Goal: Task Accomplishment & Management: Use online tool/utility

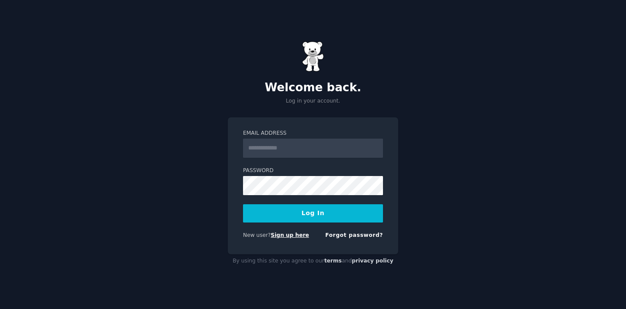
click at [284, 237] on link "Sign up here" at bounding box center [290, 235] width 38 height 6
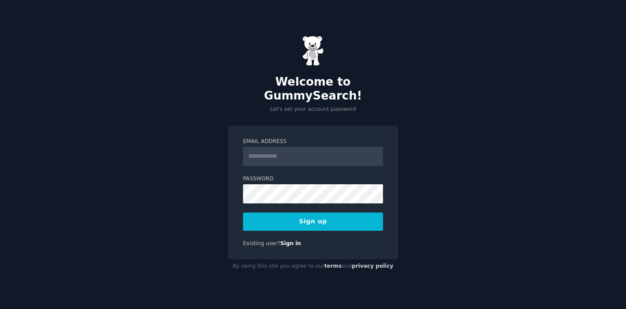
click at [295, 151] on input "Email Address" at bounding box center [313, 156] width 140 height 19
type input "*"
type input "**********"
click at [243, 213] on button "Sign up" at bounding box center [313, 222] width 140 height 18
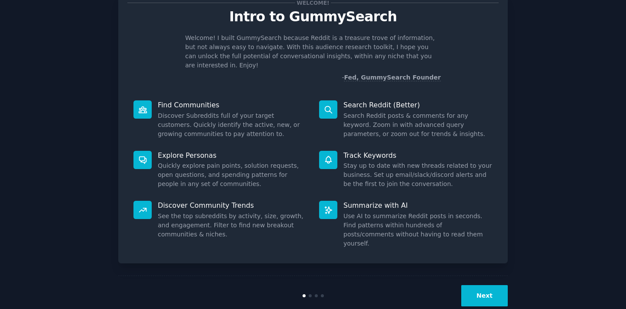
click at [469, 285] on button "Next" at bounding box center [484, 295] width 47 height 21
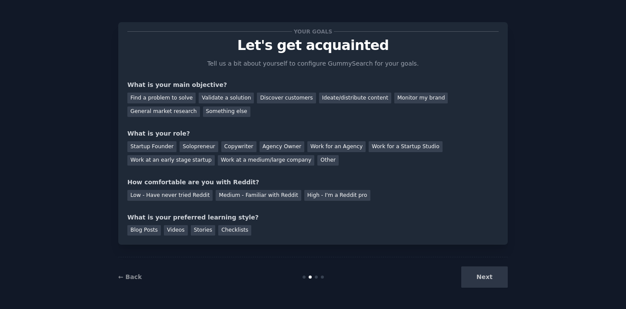
scroll to position [2, 0]
click at [469, 284] on div "Next" at bounding box center [443, 276] width 130 height 21
click at [472, 282] on div "Next" at bounding box center [443, 276] width 130 height 21
click at [480, 279] on div "Next" at bounding box center [443, 276] width 130 height 21
click at [272, 98] on div "Discover customers" at bounding box center [286, 98] width 59 height 11
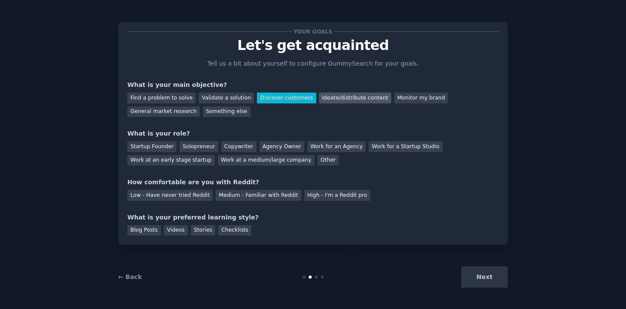
click at [323, 99] on div "Ideate/distribute content" at bounding box center [355, 98] width 72 height 11
click at [286, 96] on div "Discover customers" at bounding box center [286, 98] width 59 height 11
click at [159, 146] on div "Startup Founder" at bounding box center [151, 146] width 49 height 11
click at [188, 149] on div "Solopreneur" at bounding box center [198, 146] width 38 height 11
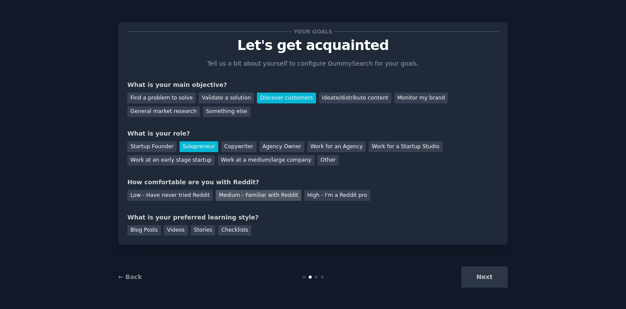
click at [273, 192] on div "Medium - Familiar with Reddit" at bounding box center [258, 195] width 85 height 11
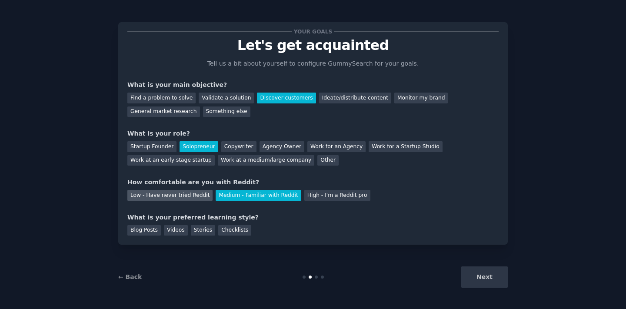
click at [189, 196] on div "Low - Have never tried Reddit" at bounding box center [169, 195] width 85 height 11
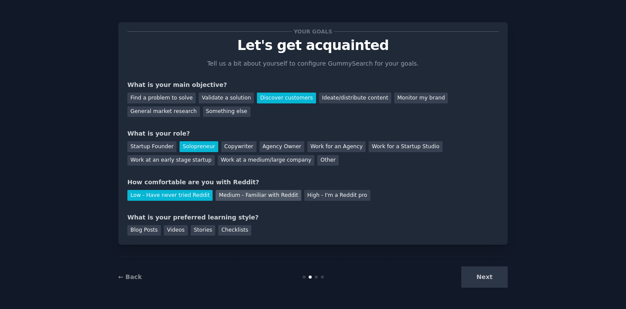
click at [219, 193] on div "Medium - Familiar with Reddit" at bounding box center [258, 195] width 85 height 11
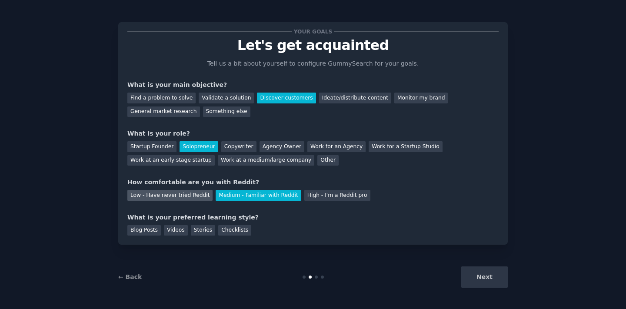
click at [193, 196] on div "Low - Have never tried Reddit" at bounding box center [169, 195] width 85 height 11
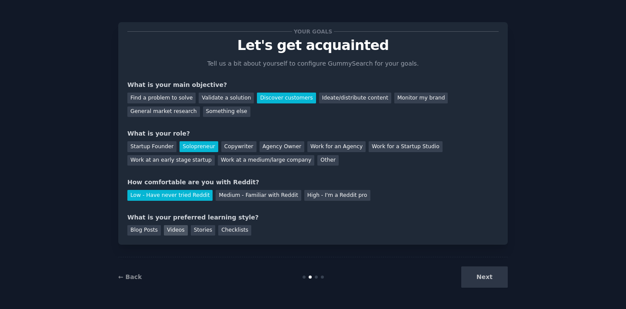
click at [179, 232] on div "Videos" at bounding box center [176, 230] width 24 height 11
click at [156, 232] on div "Blog Posts" at bounding box center [143, 230] width 33 height 11
click at [494, 282] on button "Next" at bounding box center [484, 276] width 47 height 21
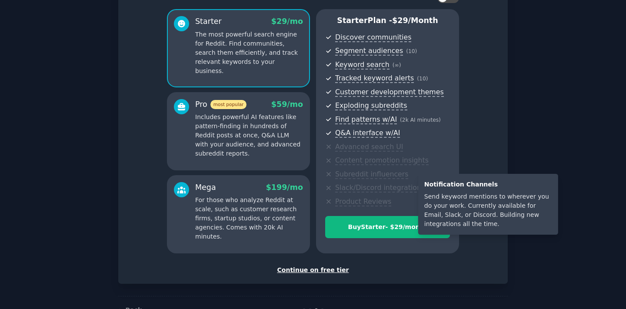
scroll to position [96, 0]
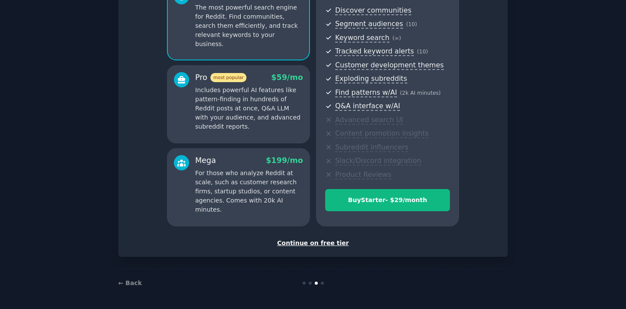
click at [330, 244] on div "Continue on free tier" at bounding box center [312, 243] width 371 height 9
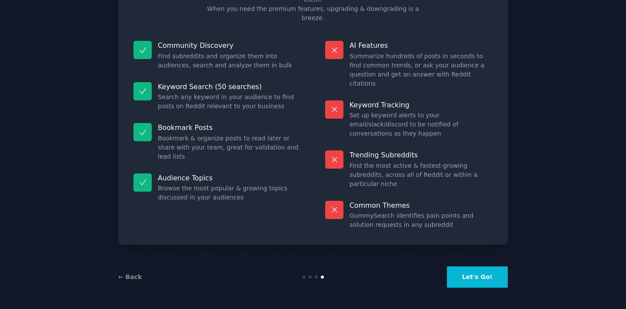
scroll to position [30, 0]
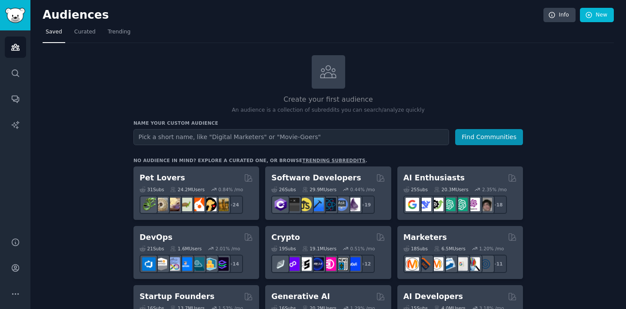
click at [218, 136] on input "text" at bounding box center [291, 137] width 316 height 16
click at [245, 138] on input "text" at bounding box center [291, 137] width 316 height 16
type input "Content creators"
click at [455, 129] on button "Find Communities" at bounding box center [489, 137] width 68 height 16
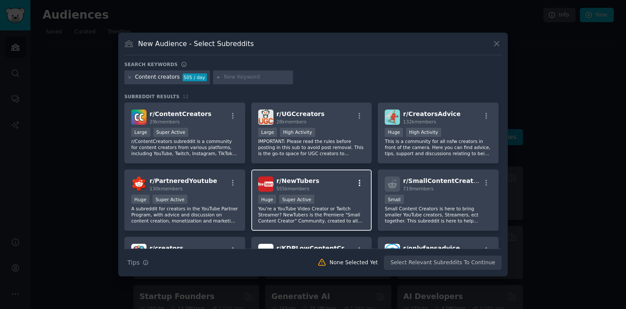
click at [362, 182] on button "button" at bounding box center [359, 183] width 11 height 8
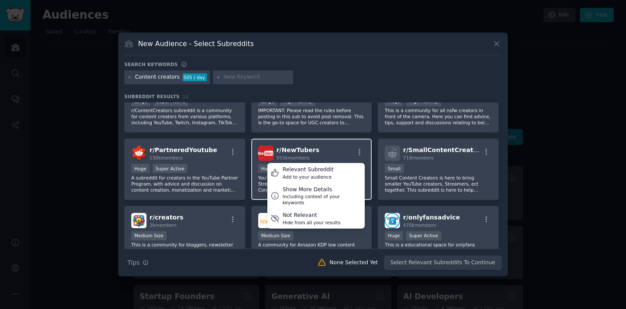
scroll to position [31, 0]
click at [309, 192] on div "Show More Details" at bounding box center [321, 190] width 79 height 8
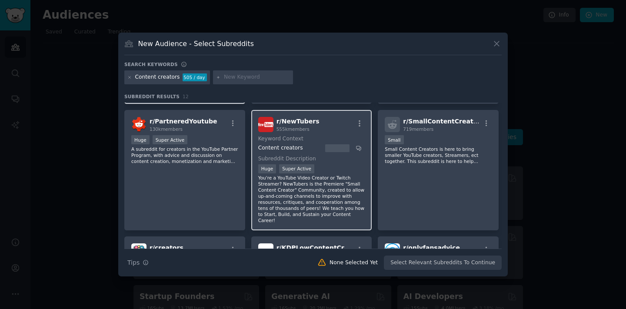
scroll to position [58, 0]
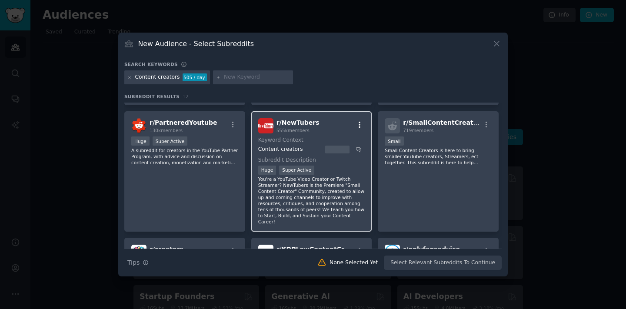
click at [359, 126] on icon "button" at bounding box center [360, 125] width 8 height 8
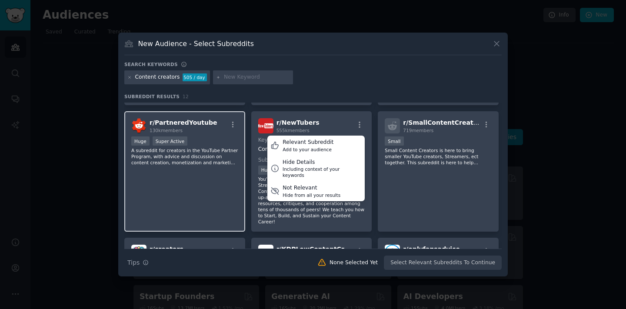
click at [236, 197] on div "r/ PartneredYoutube 130k members >= 95th percentile for submissions / day Huge …" at bounding box center [184, 171] width 121 height 120
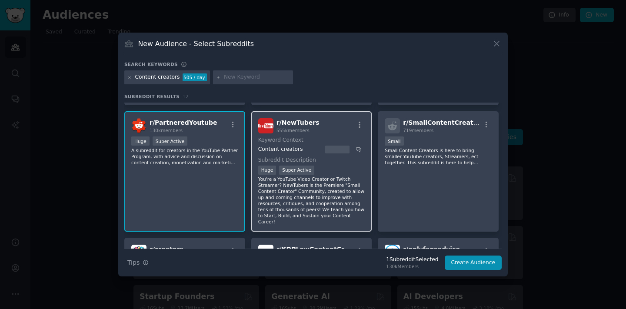
click at [279, 187] on p "You're a YouTube Video Creator or Twitch Streamer? NewTubers is the Premiere "S…" at bounding box center [311, 200] width 107 height 49
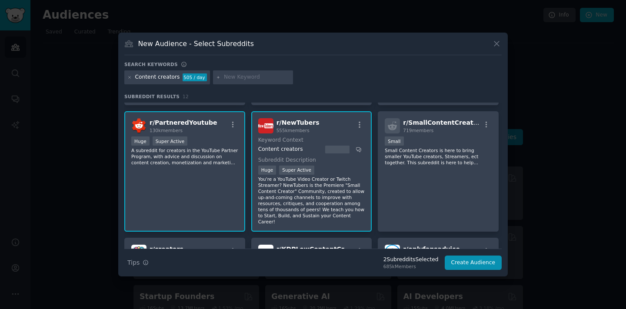
click at [302, 123] on span "r/ NewTubers" at bounding box center [297, 122] width 43 height 7
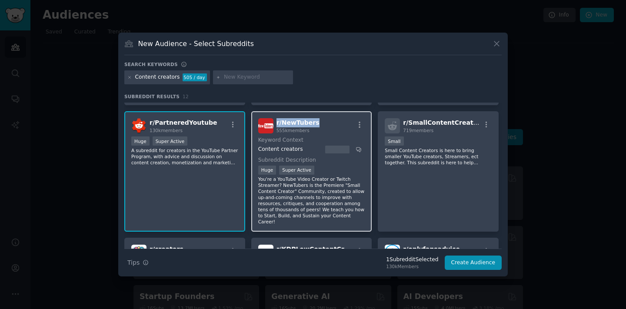
drag, startPoint x: 275, startPoint y: 123, endPoint x: 314, endPoint y: 120, distance: 39.2
click at [314, 120] on div "r/ NewTubers 555k members" at bounding box center [311, 125] width 107 height 15
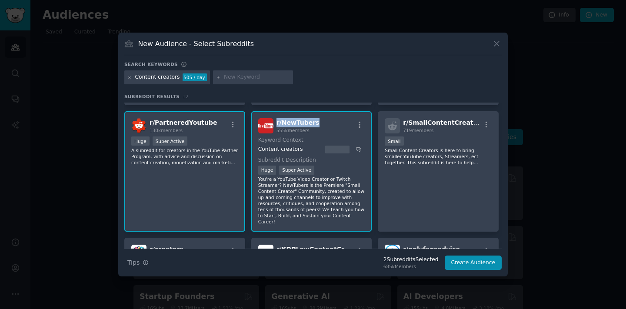
copy span "r/ NewTubers"
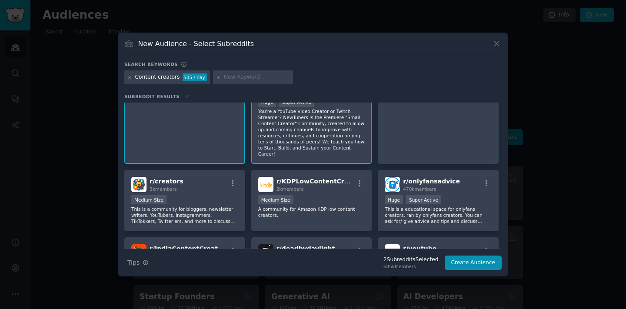
scroll to position [93, 0]
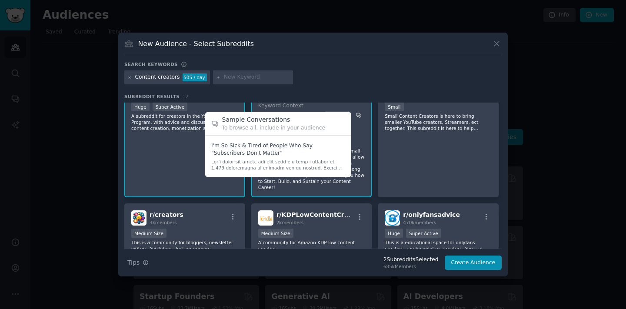
click at [356, 116] on icon at bounding box center [359, 115] width 6 height 6
click at [256, 120] on h2 "Sample Conversations" at bounding box center [283, 119] width 123 height 9
click at [230, 123] on h2 "Sample Conversations" at bounding box center [283, 119] width 123 height 9
click at [236, 143] on span at bounding box center [278, 156] width 134 height 35
click at [236, 151] on span at bounding box center [278, 156] width 134 height 35
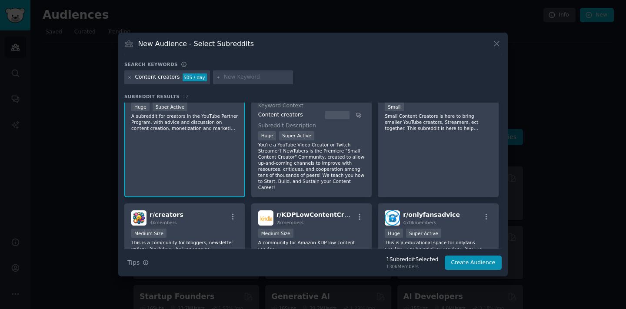
click at [573, 150] on div at bounding box center [313, 154] width 626 height 309
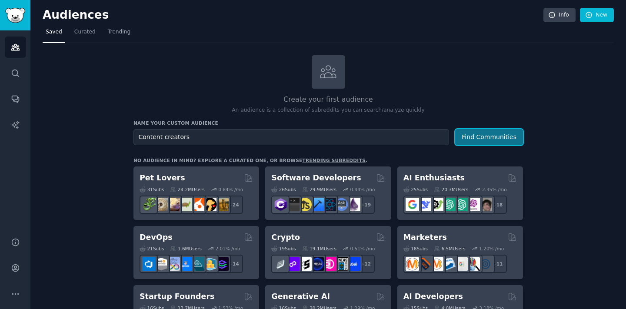
click at [475, 139] on button "Find Communities" at bounding box center [489, 137] width 68 height 16
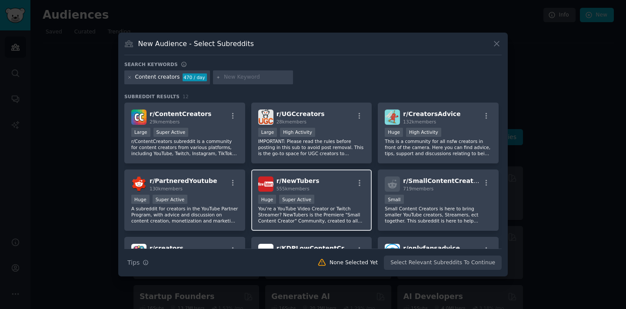
click at [324, 195] on div "Huge Super Active" at bounding box center [311, 200] width 107 height 11
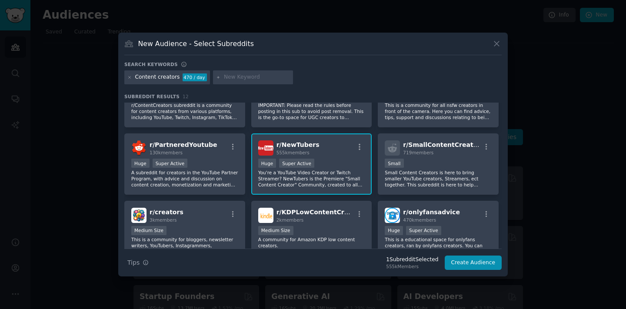
scroll to position [37, 0]
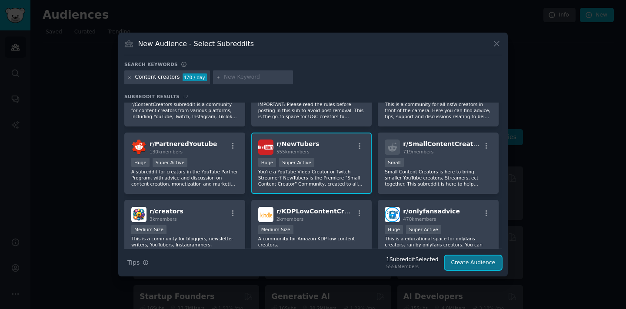
click at [471, 265] on button "Create Audience" at bounding box center [473, 263] width 57 height 15
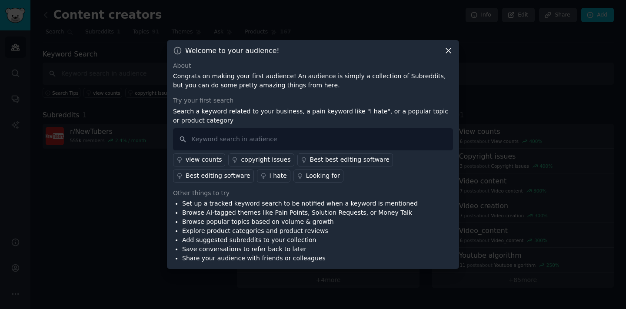
click at [449, 51] on icon at bounding box center [448, 50] width 5 height 5
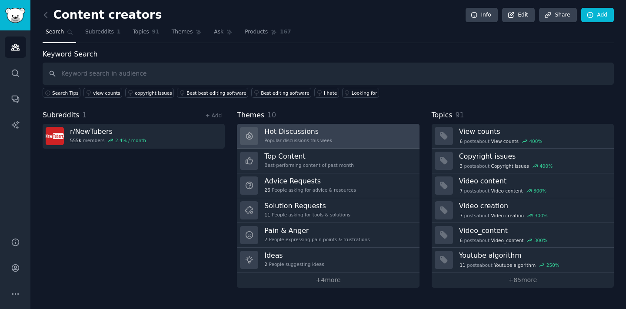
click at [302, 143] on div "Popular discussions this week" at bounding box center [298, 140] width 68 height 6
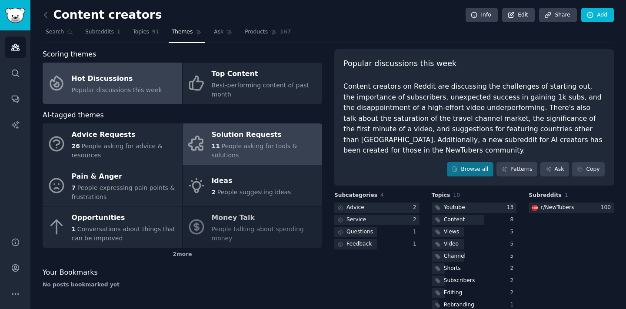
click at [270, 139] on div "Solution Requests" at bounding box center [265, 135] width 106 height 14
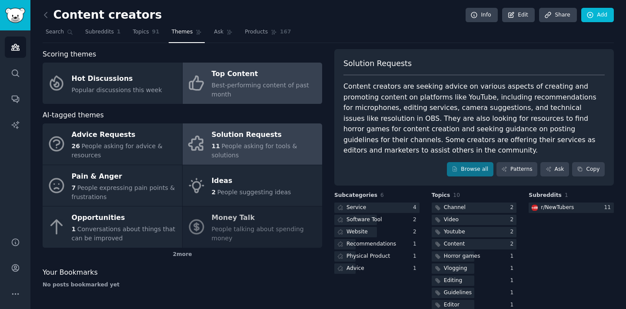
click at [263, 99] on link "Top Content Best-performing content of past month" at bounding box center [253, 83] width 140 height 41
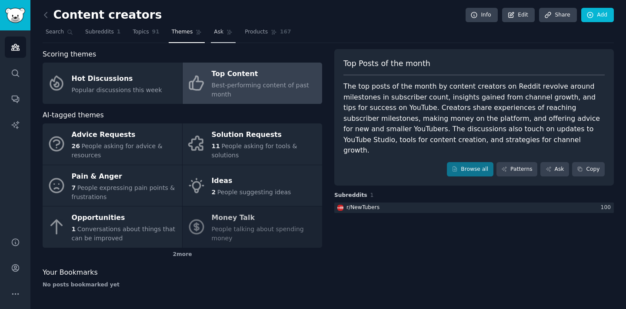
click at [215, 32] on span "Ask" at bounding box center [219, 32] width 10 height 8
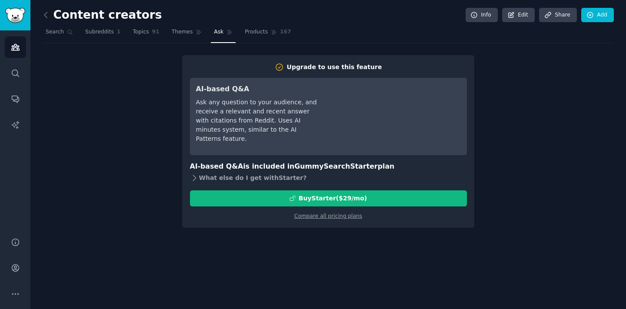
click at [246, 177] on div "What else do I get with Starter ?" at bounding box center [328, 178] width 277 height 12
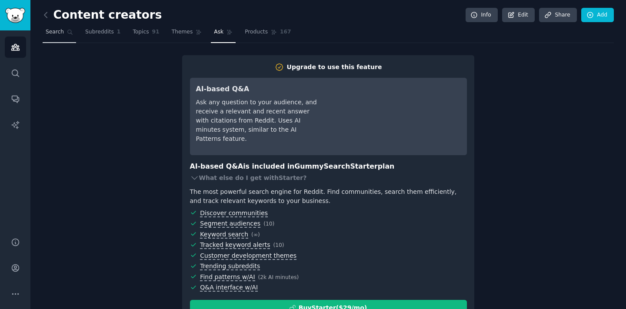
click at [55, 31] on span "Search" at bounding box center [55, 32] width 18 height 8
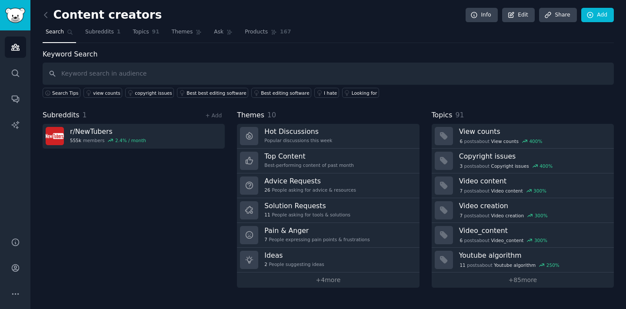
click at [141, 65] on input "text" at bounding box center [328, 74] width 571 height 22
type input "r/somethingimade"
